Goal: Task Accomplishment & Management: Manage account settings

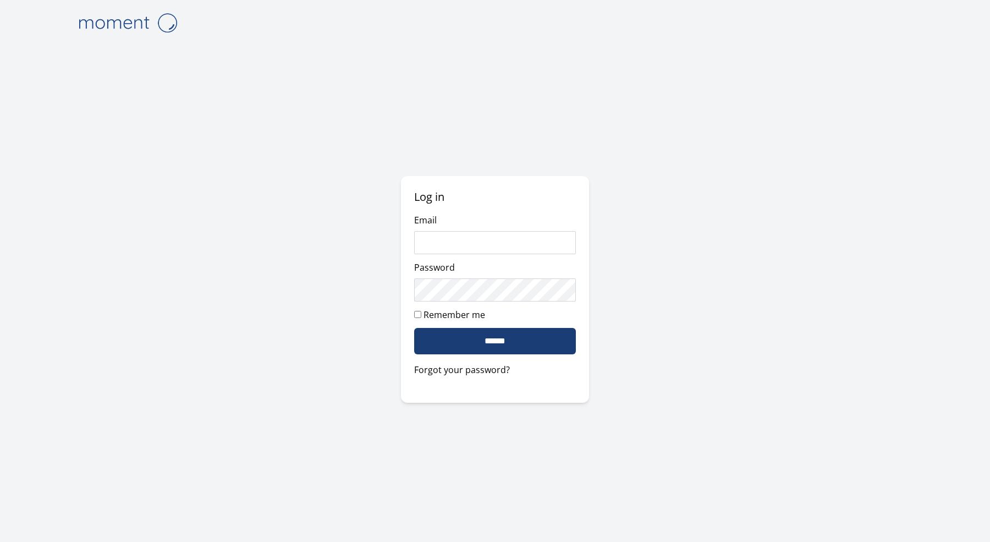
type input "**********"
click at [547, 346] on input "******" at bounding box center [495, 341] width 162 height 26
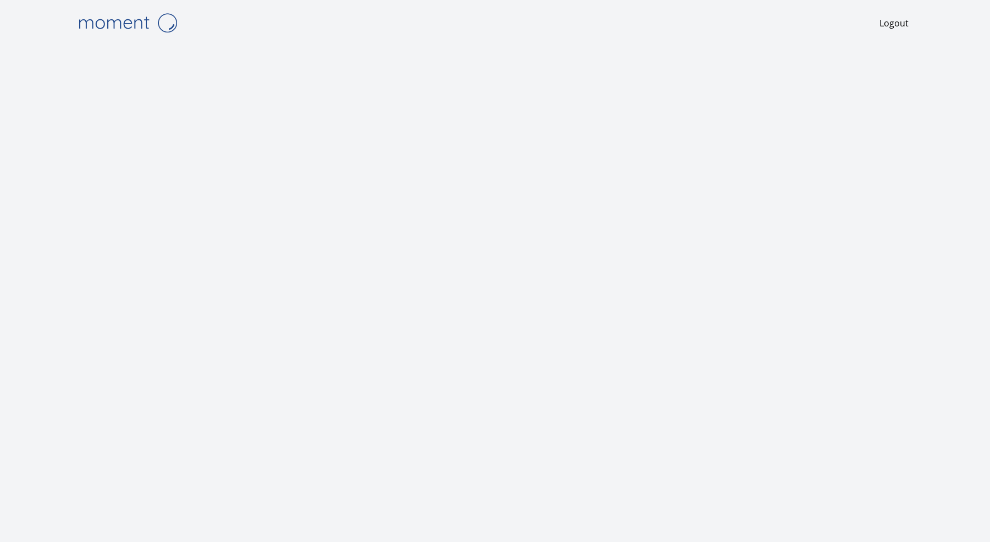
click at [312, 1] on div "Logout" at bounding box center [495, 23] width 845 height 46
click at [296, 20] on link at bounding box center [476, 23] width 807 height 28
click at [397, 62] on div at bounding box center [495, 307] width 845 height 523
click at [372, 5] on div "Logout" at bounding box center [495, 23] width 845 height 46
click at [285, 16] on link at bounding box center [476, 23] width 807 height 28
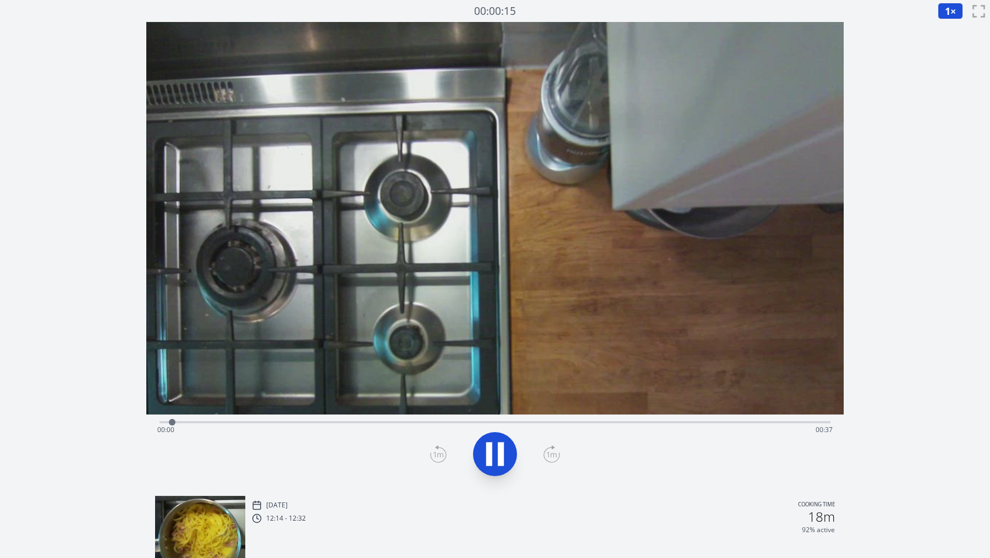
click at [636, 419] on div "Time elapsed: 00:00 Time remaining: 00:37" at bounding box center [495, 421] width 672 height 13
click at [657, 422] on div "Time elapsed: 00:37 Time remaining: 00:00" at bounding box center [495, 430] width 676 height 18
click at [622, 419] on div "Time elapsed: 00:27 Time remaining: 00:10" at bounding box center [495, 421] width 672 height 13
click at [497, 460] on icon at bounding box center [495, 454] width 31 height 31
click at [651, 425] on div "Time elapsed: 00:34 Time remaining: 00:04" at bounding box center [495, 430] width 676 height 18
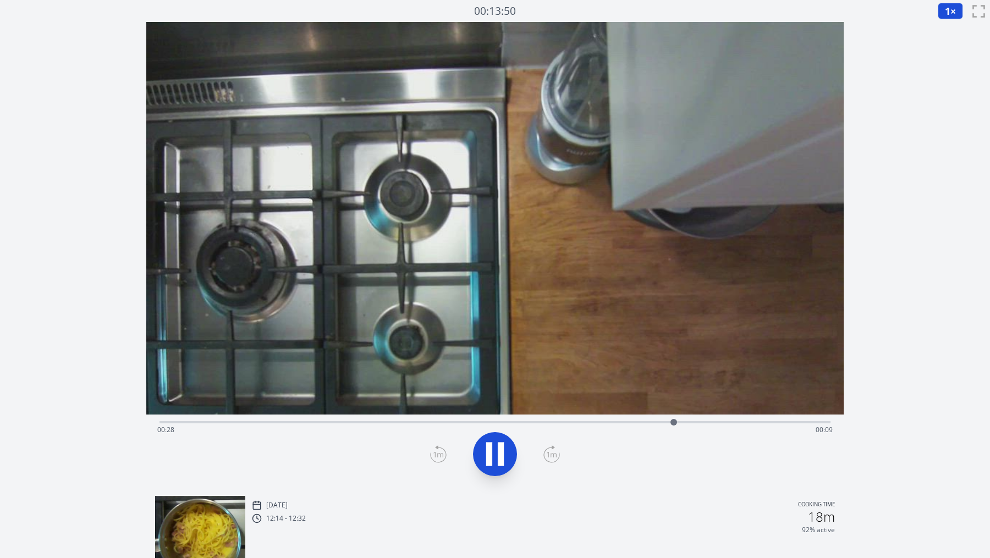
click at [642, 423] on div "Time elapsed: 00:28 Time remaining: 00:09" at bounding box center [495, 430] width 676 height 18
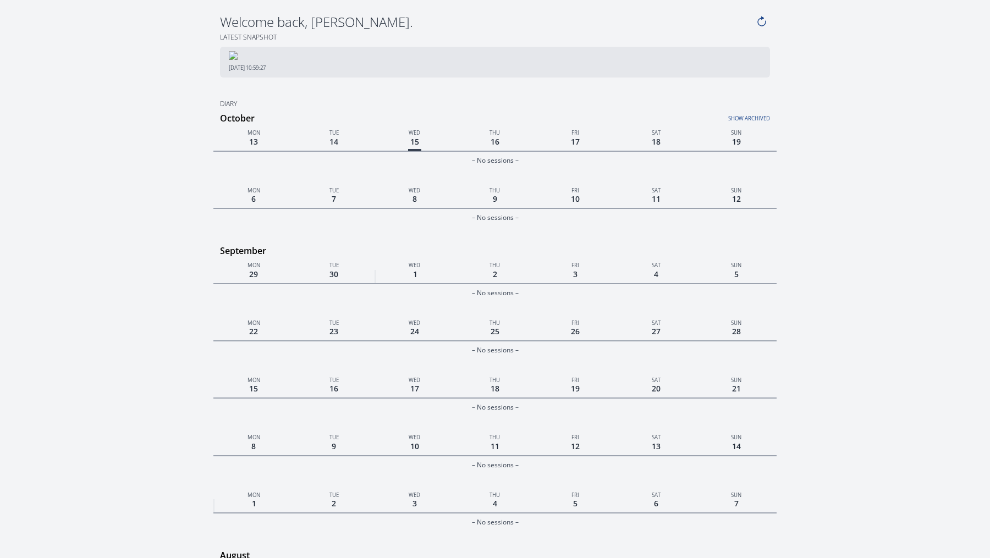
scroll to position [7, 0]
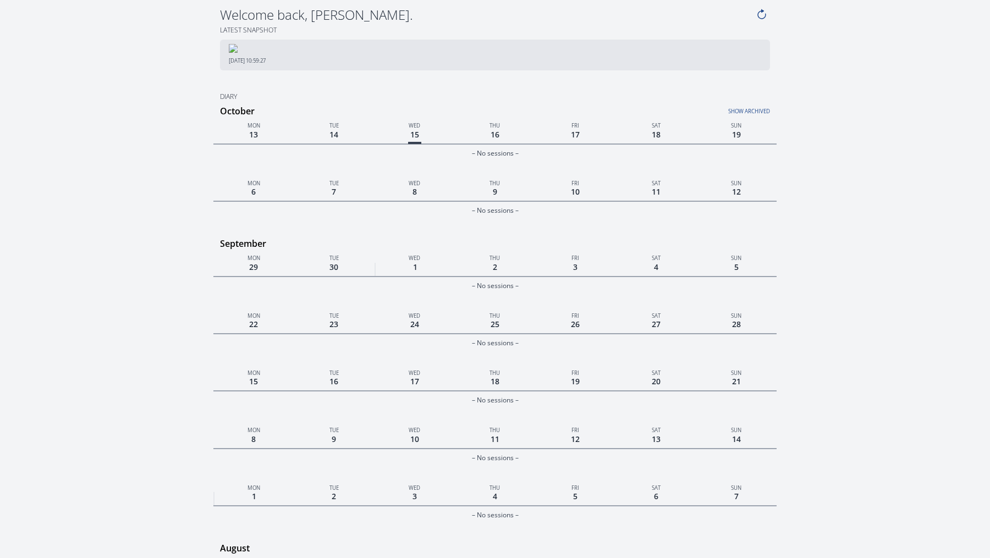
click at [517, 53] on img at bounding box center [495, 48] width 532 height 9
click at [758, 14] on icon at bounding box center [762, 15] width 8 height 8
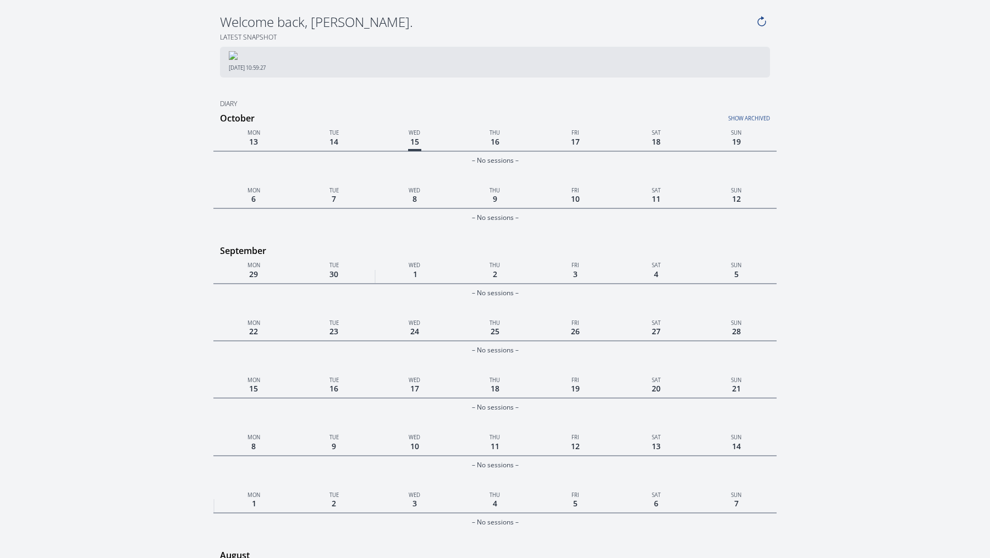
click at [763, 22] on icon at bounding box center [762, 22] width 12 height 12
click at [757, 25] on icon at bounding box center [762, 22] width 12 height 12
click at [762, 20] on icon at bounding box center [762, 22] width 12 height 12
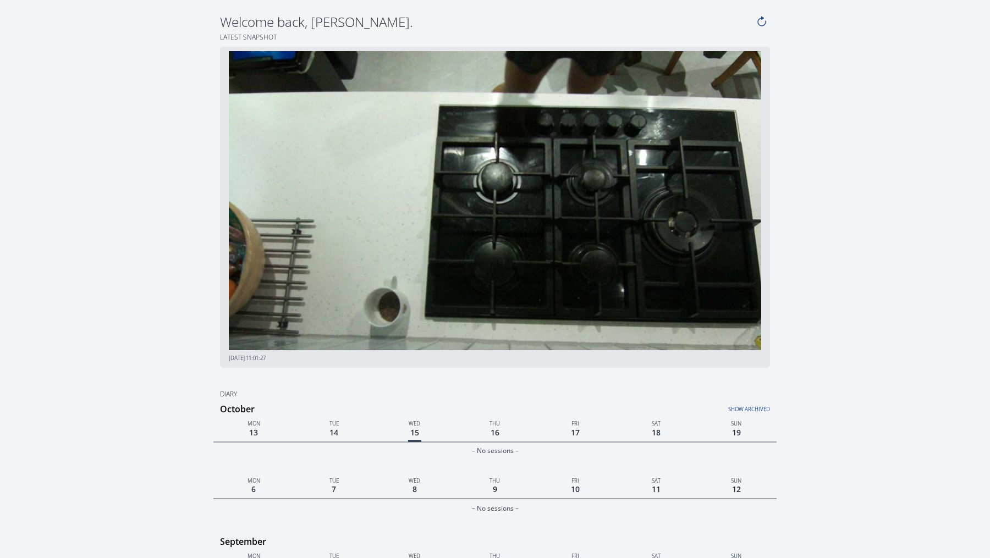
click at [762, 20] on icon at bounding box center [762, 22] width 12 height 12
